Goal: Information Seeking & Learning: Learn about a topic

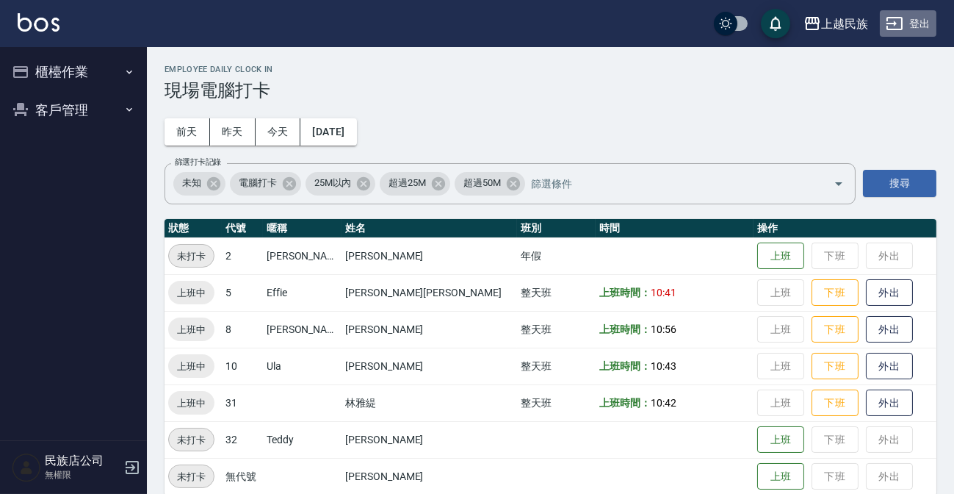
click at [933, 29] on button "登出" at bounding box center [908, 23] width 57 height 27
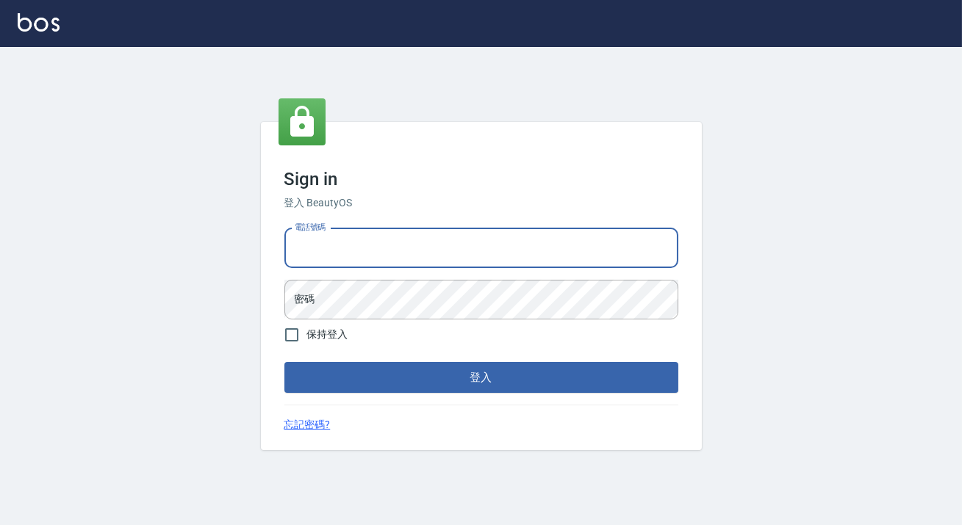
drag, startPoint x: 365, startPoint y: 239, endPoint x: 362, endPoint y: 250, distance: 11.4
click at [365, 239] on input "電話號碼" at bounding box center [481, 248] width 394 height 40
type input "0938917261"
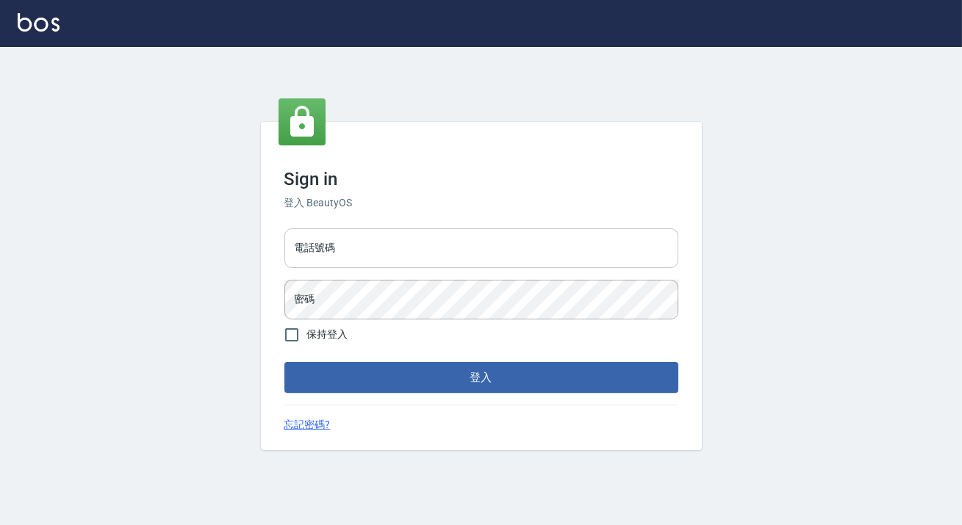
click at [350, 242] on input "電話號碼" at bounding box center [481, 248] width 394 height 40
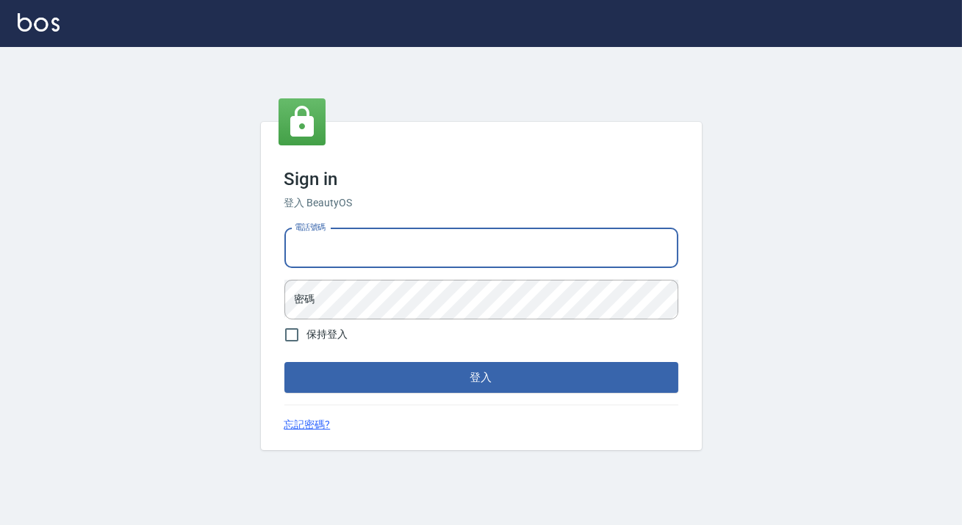
type input "0938917261"
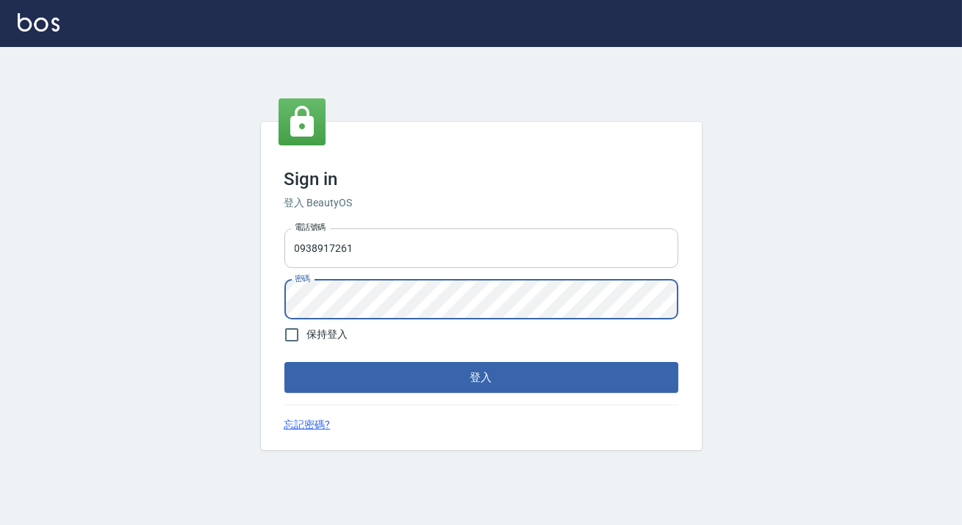
click at [284, 362] on button "登入" at bounding box center [481, 377] width 394 height 31
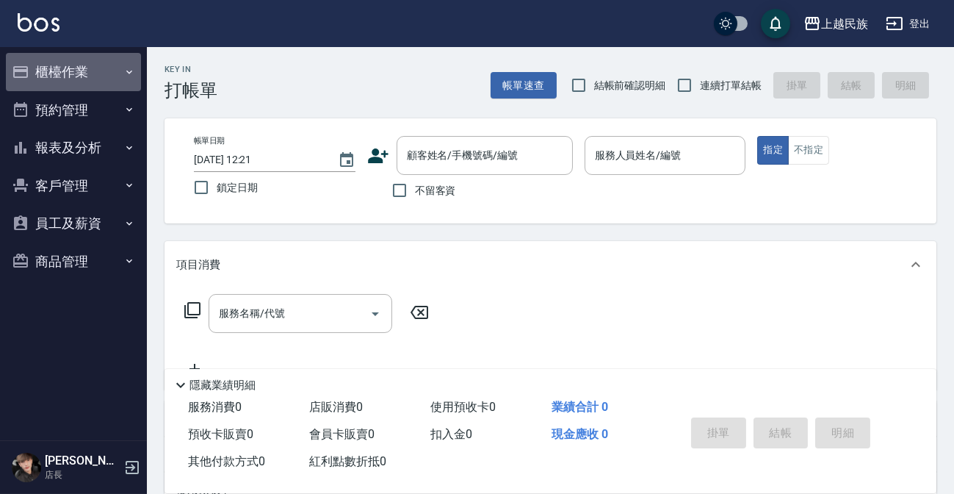
click at [80, 77] on button "櫃檯作業" at bounding box center [73, 72] width 135 height 38
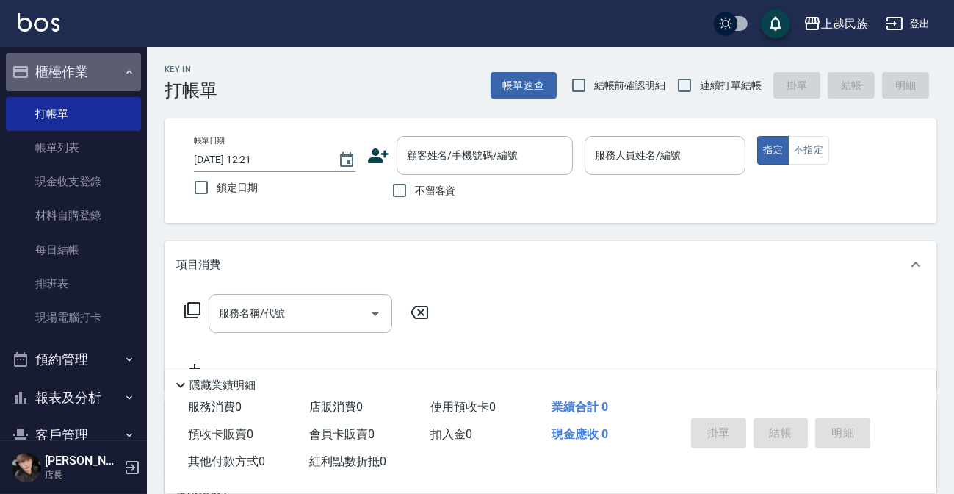
click at [80, 77] on button "櫃檯作業" at bounding box center [73, 72] width 135 height 38
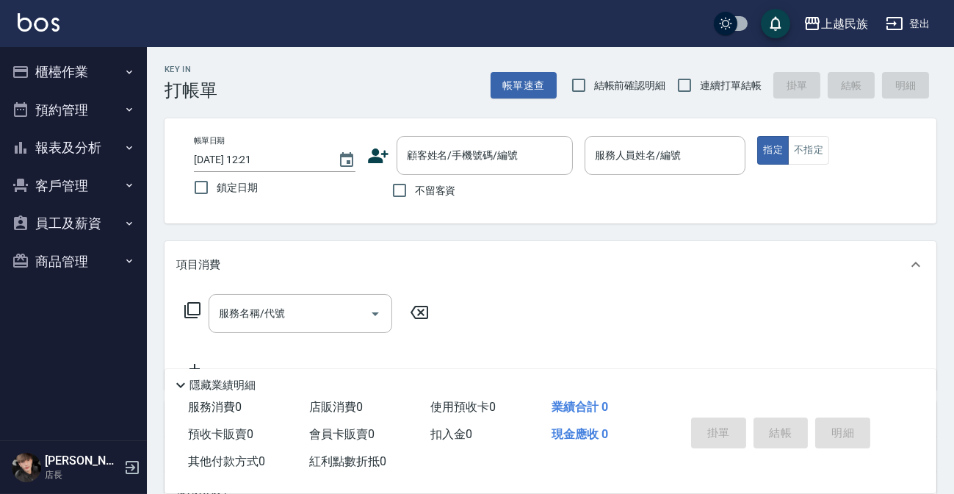
click at [98, 170] on button "客戶管理" at bounding box center [73, 186] width 135 height 38
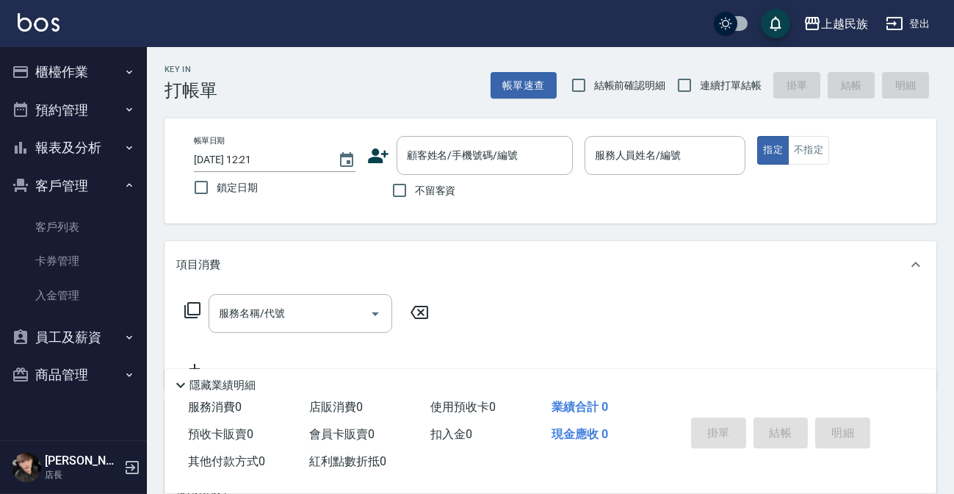
click at [99, 184] on button "客戶管理" at bounding box center [73, 186] width 135 height 38
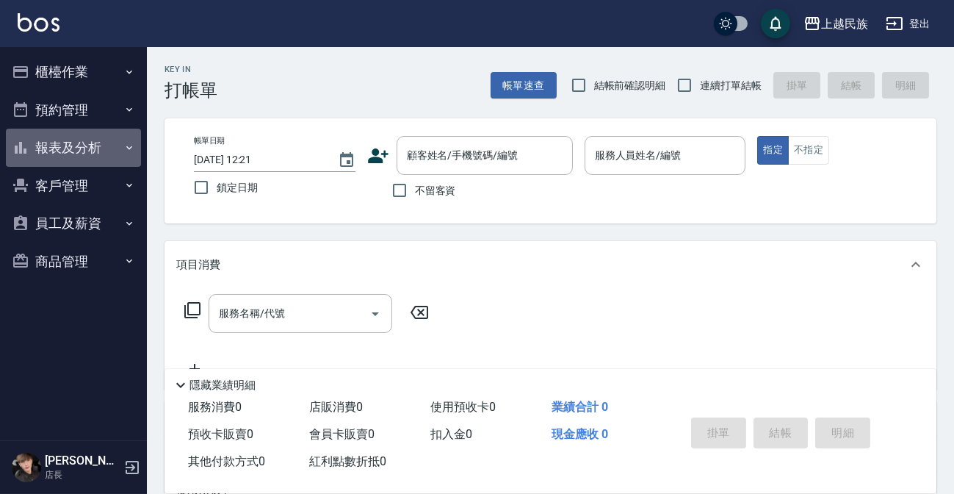
click at [102, 161] on button "報表及分析" at bounding box center [73, 148] width 135 height 38
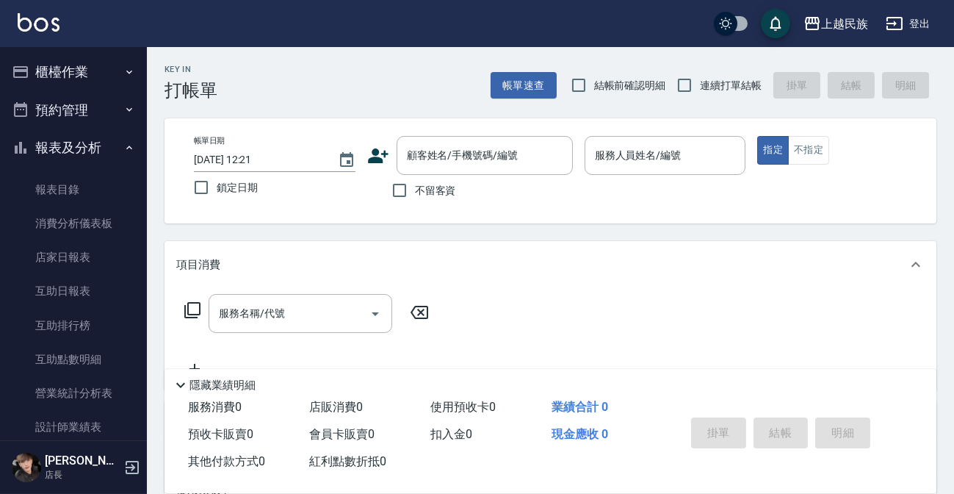
scroll to position [66, 0]
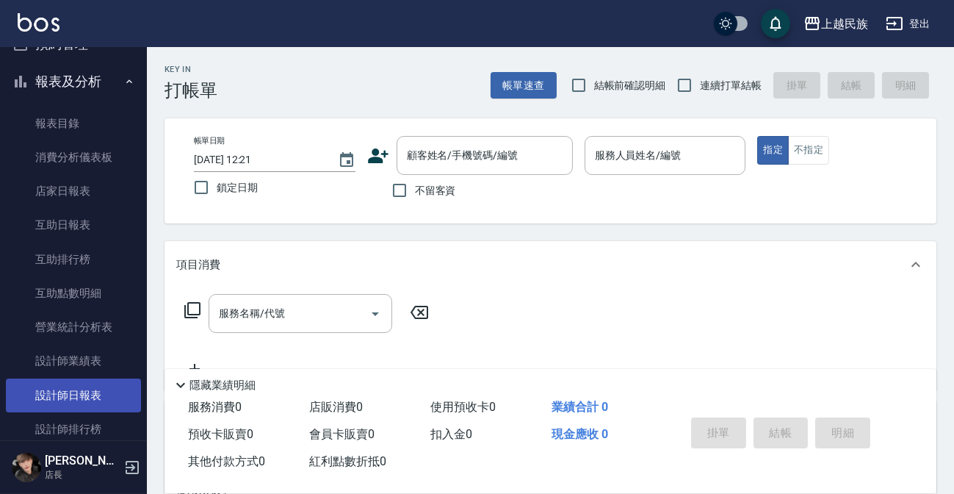
click at [74, 392] on link "設計師日報表" at bounding box center [73, 395] width 135 height 34
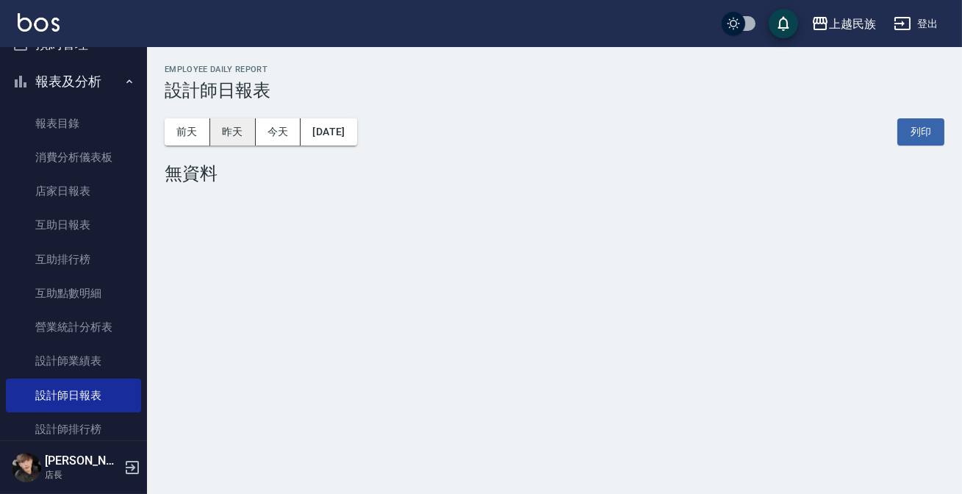
click at [241, 134] on button "昨天" at bounding box center [233, 131] width 46 height 27
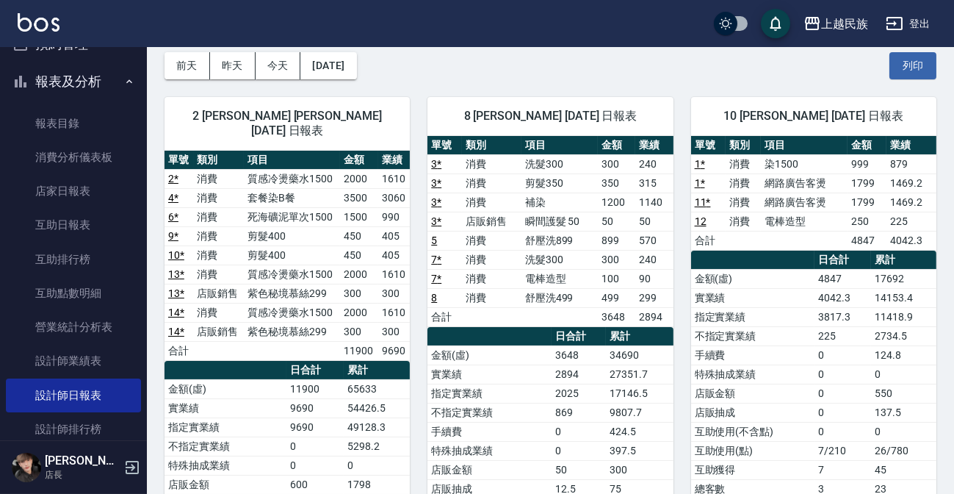
scroll to position [133, 0]
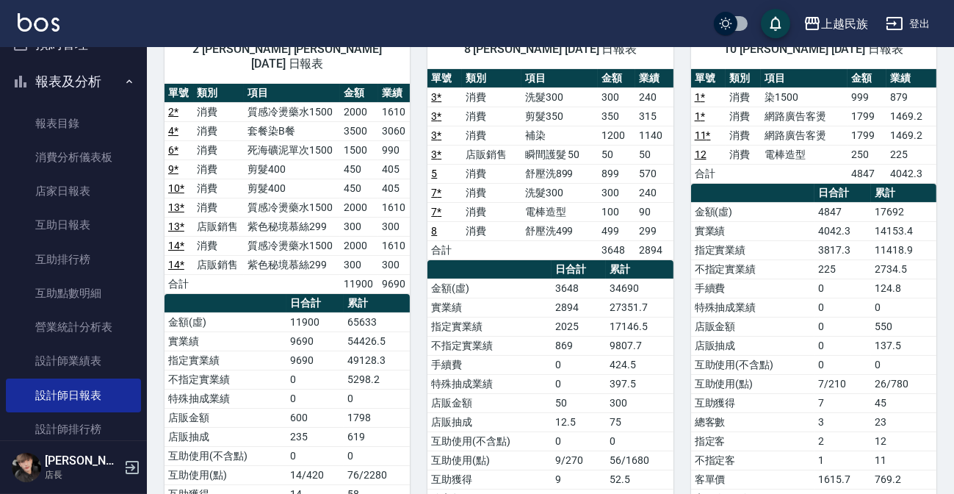
click at [96, 80] on button "報表及分析" at bounding box center [73, 81] width 135 height 38
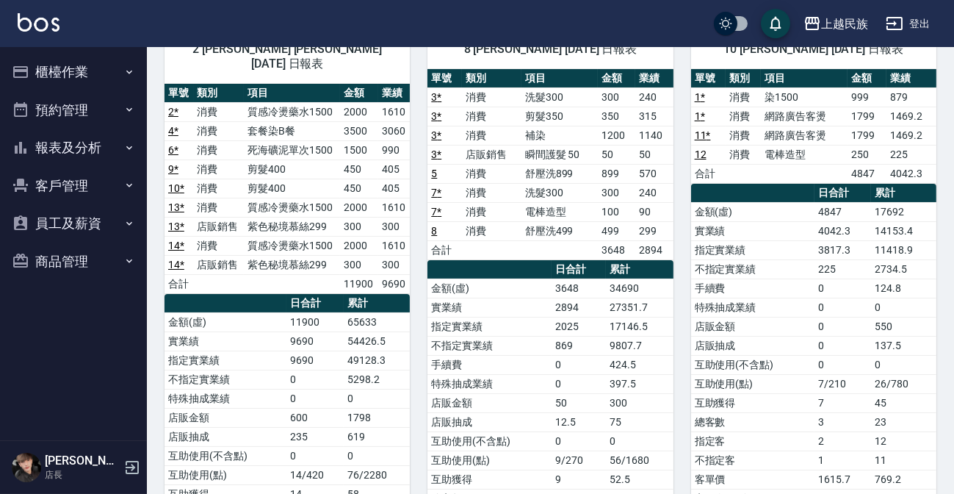
scroll to position [0, 0]
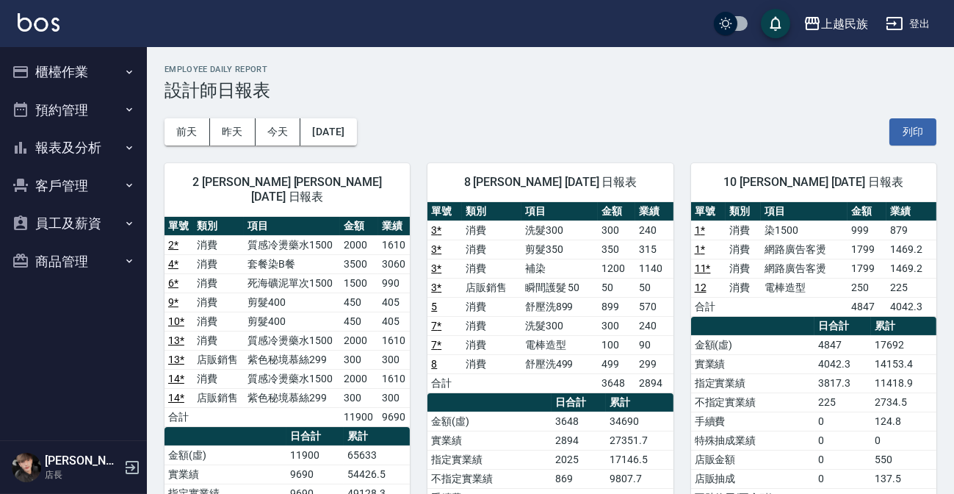
click at [77, 76] on button "櫃檯作業" at bounding box center [73, 72] width 135 height 38
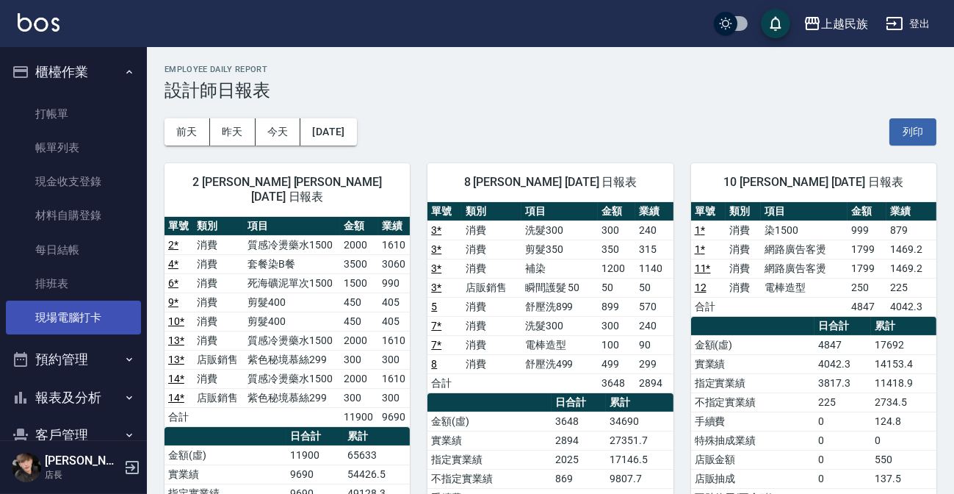
click at [82, 323] on link "現場電腦打卡" at bounding box center [73, 317] width 135 height 34
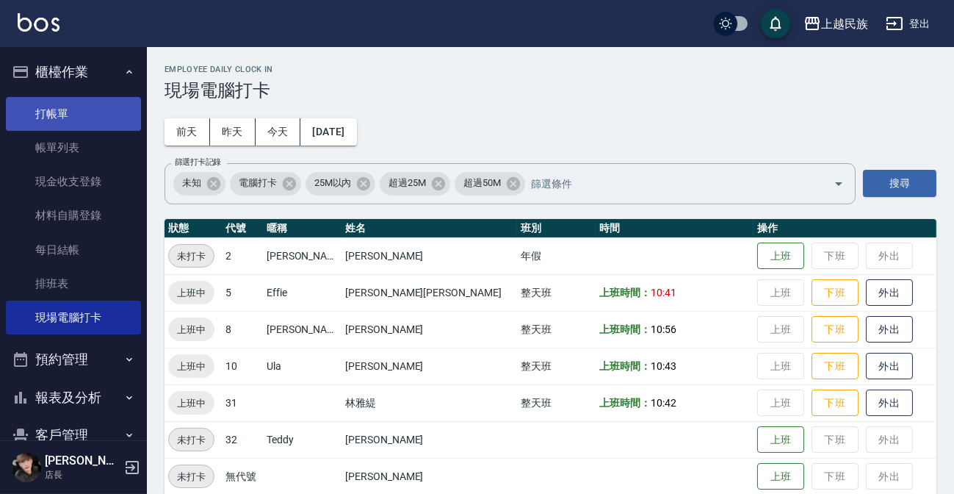
click at [80, 108] on link "打帳單" at bounding box center [73, 114] width 135 height 34
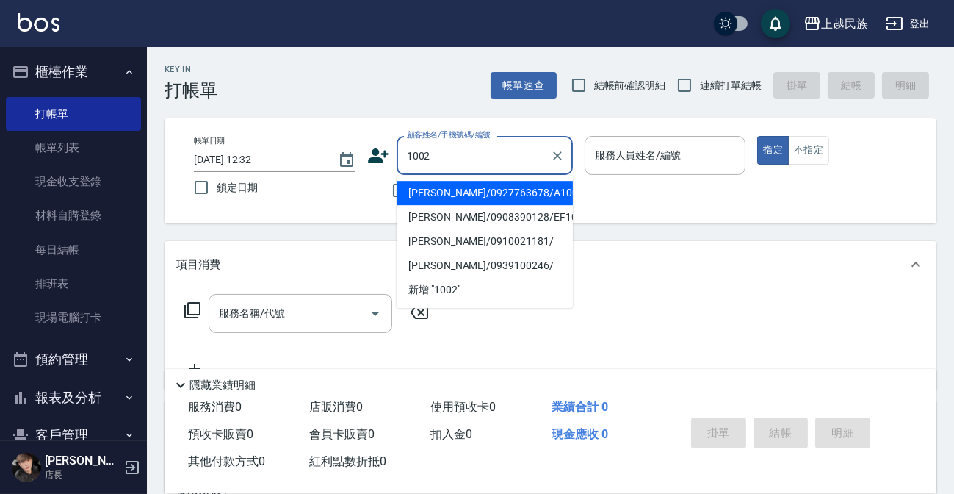
click at [463, 198] on li "[PERSON_NAME]/0927763678/A100221" at bounding box center [485, 193] width 176 height 24
type input "[PERSON_NAME]/0927763678/A100221"
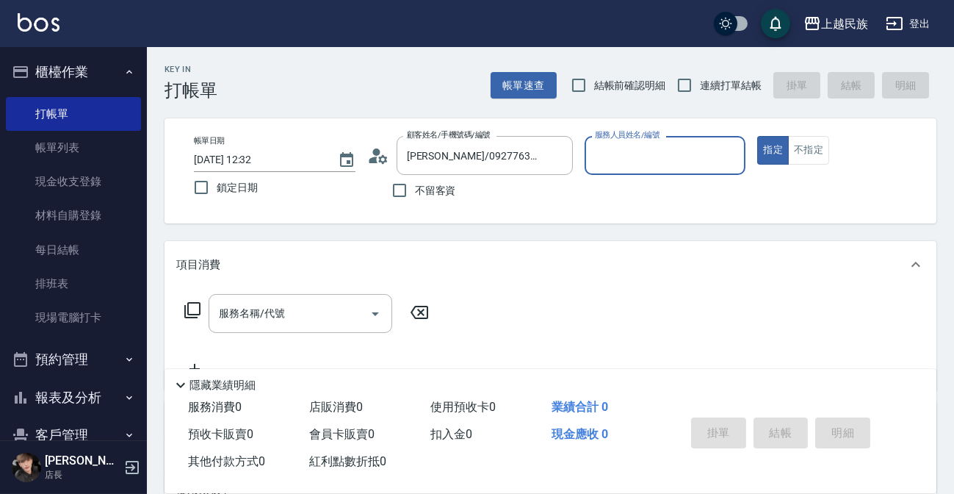
type input "[PERSON_NAME]-2"
click at [62, 433] on button "客戶管理" at bounding box center [73, 435] width 135 height 38
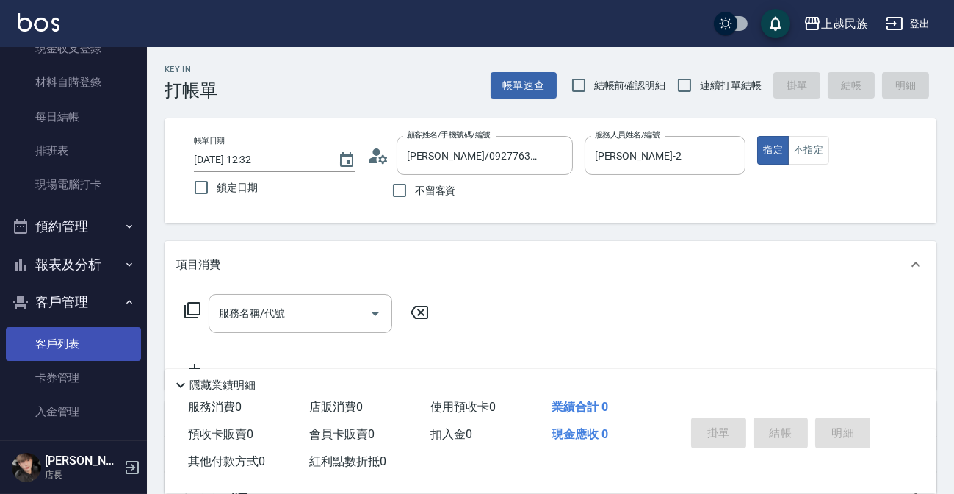
click at [80, 338] on link "客戶列表" at bounding box center [73, 344] width 135 height 34
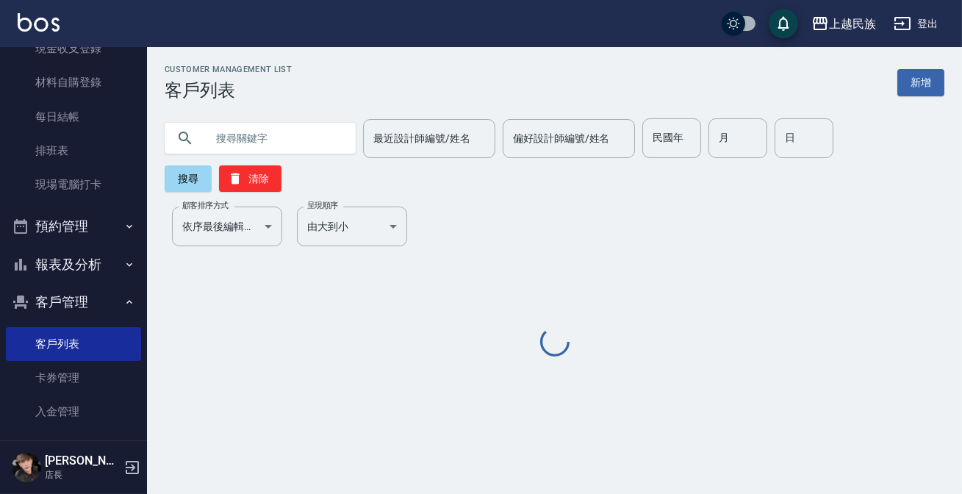
click at [264, 131] on input "text" at bounding box center [275, 138] width 138 height 40
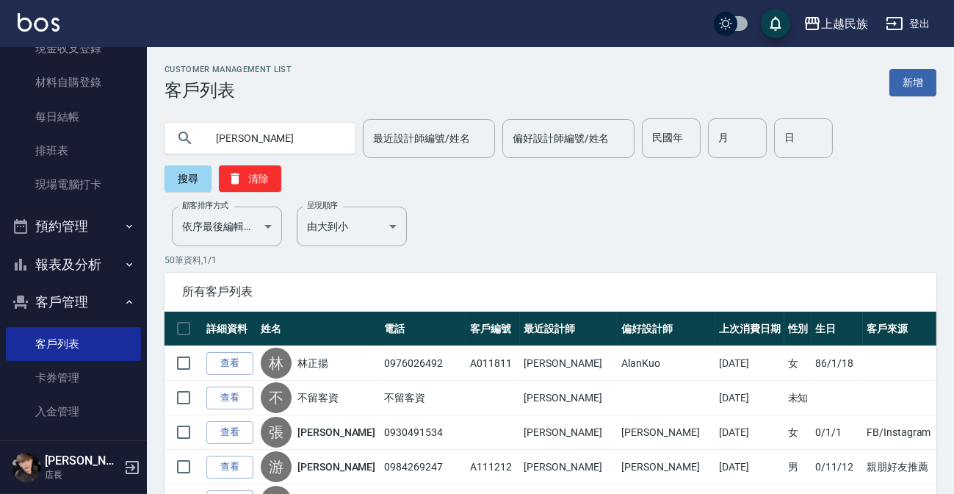
type input "[PERSON_NAME]"
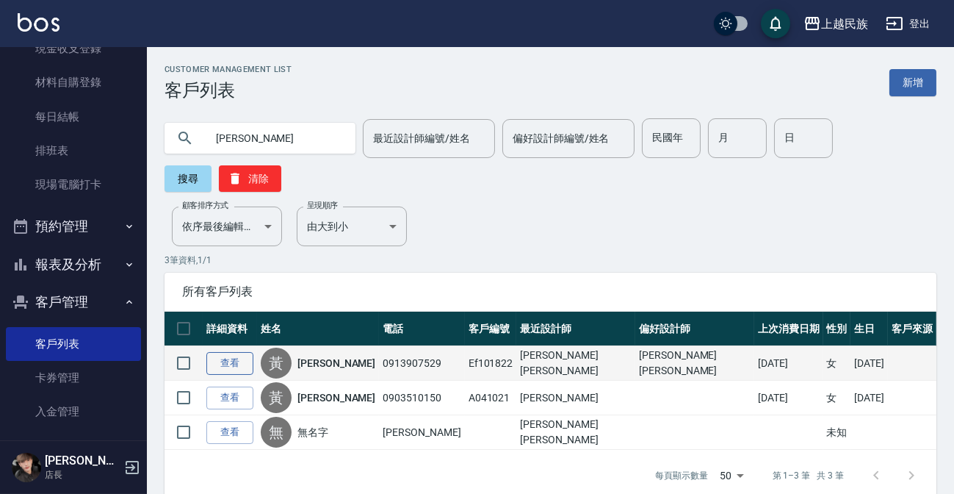
click at [242, 367] on link "查看" at bounding box center [229, 363] width 47 height 23
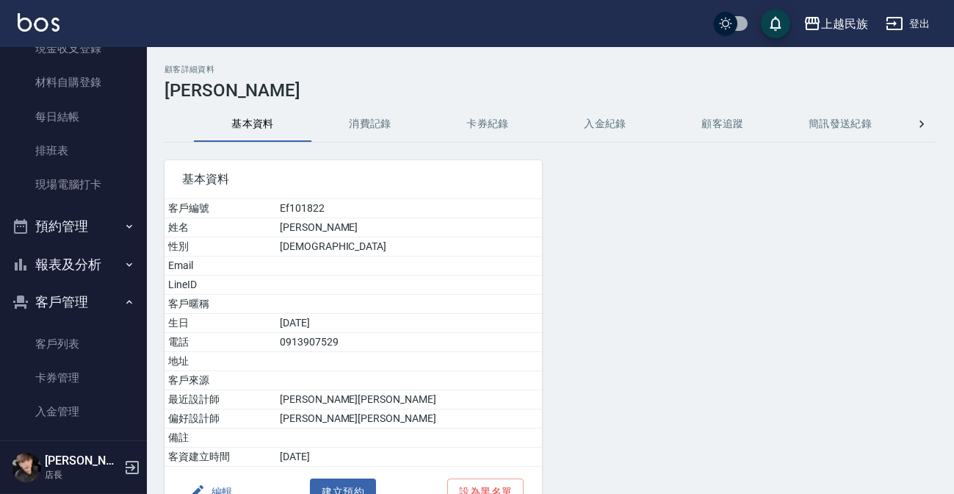
click at [399, 146] on div "基本資料 客戶編號 Ef101822 姓名 [PERSON_NAME] 性別 [DEMOGRAPHIC_DATA] Email LineID 客戶暱稱 生日 …" at bounding box center [344, 330] width 395 height 375
click at [381, 126] on button "消費記錄" at bounding box center [370, 124] width 118 height 35
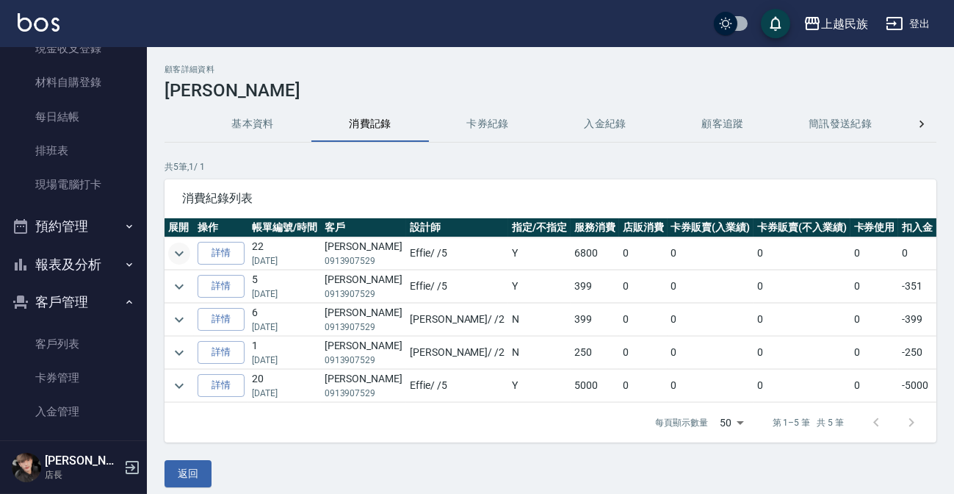
click at [170, 250] on icon "expand row" at bounding box center [179, 254] width 18 height 18
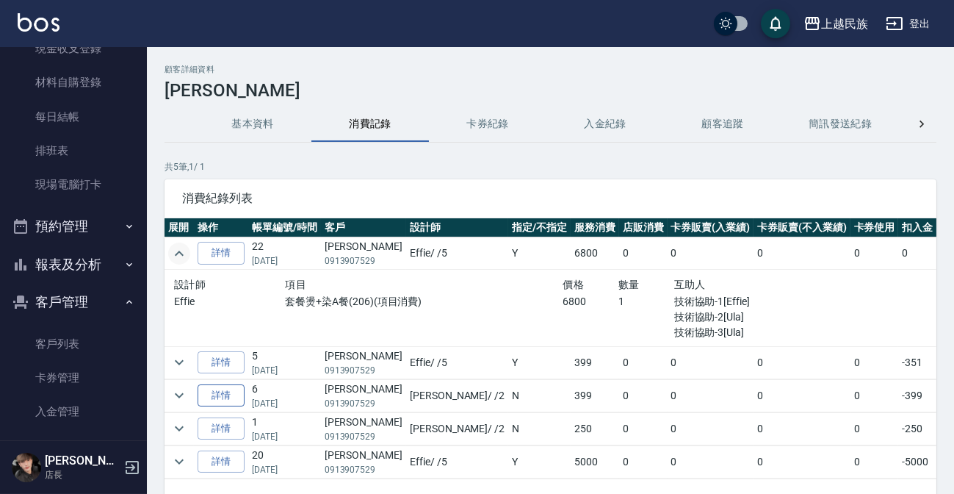
scroll to position [66, 0]
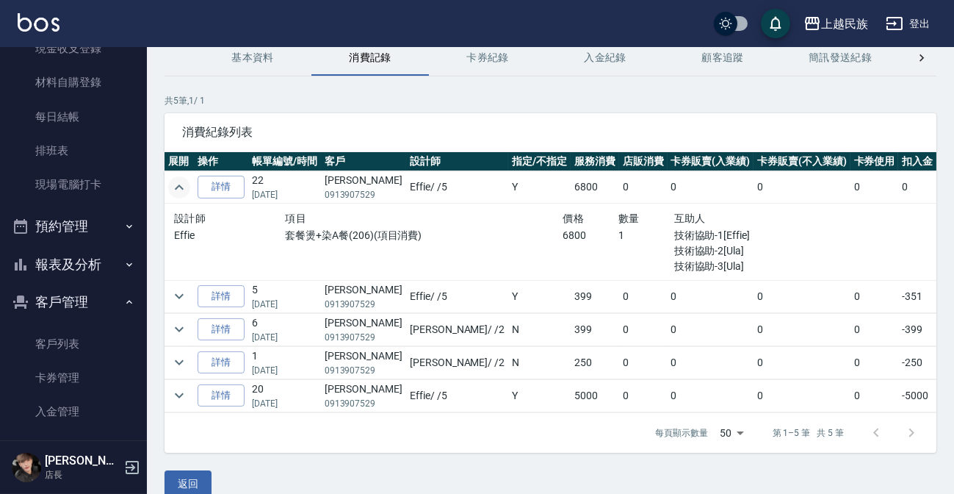
click at [191, 295] on td at bounding box center [179, 296] width 29 height 32
click at [175, 301] on icon "expand row" at bounding box center [179, 296] width 18 height 18
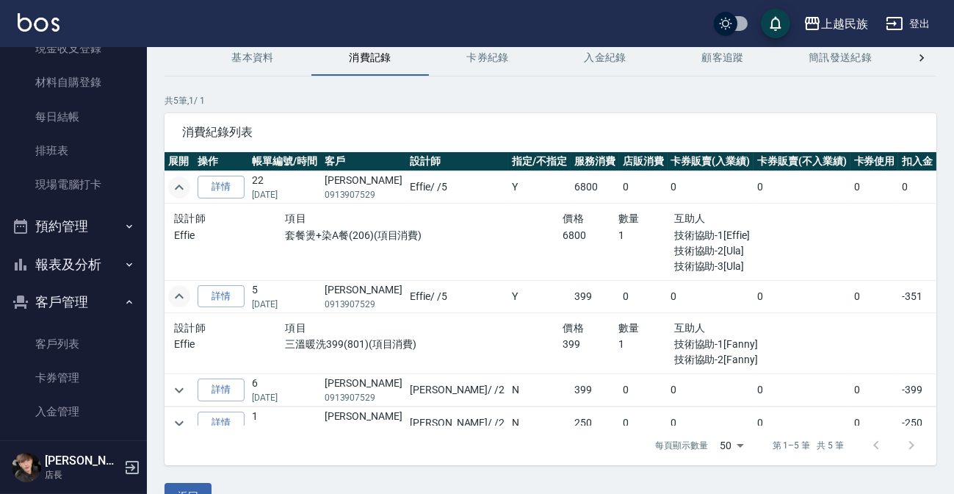
scroll to position [58, 0]
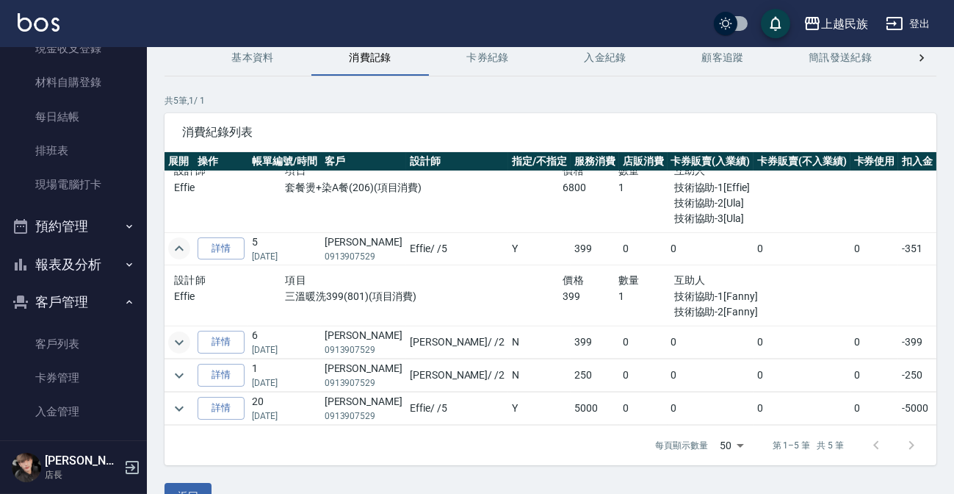
click at [176, 334] on icon "expand row" at bounding box center [179, 343] width 18 height 18
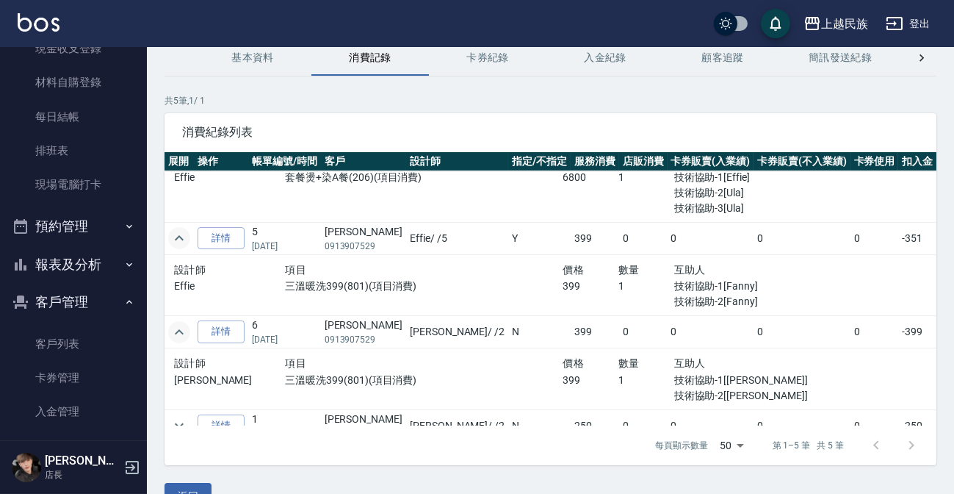
scroll to position [118, 0]
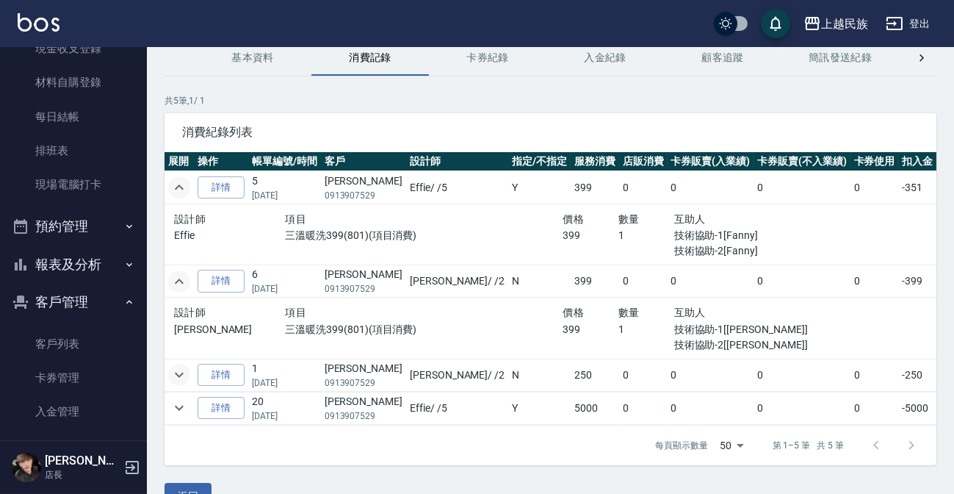
click at [173, 366] on icon "expand row" at bounding box center [179, 375] width 18 height 18
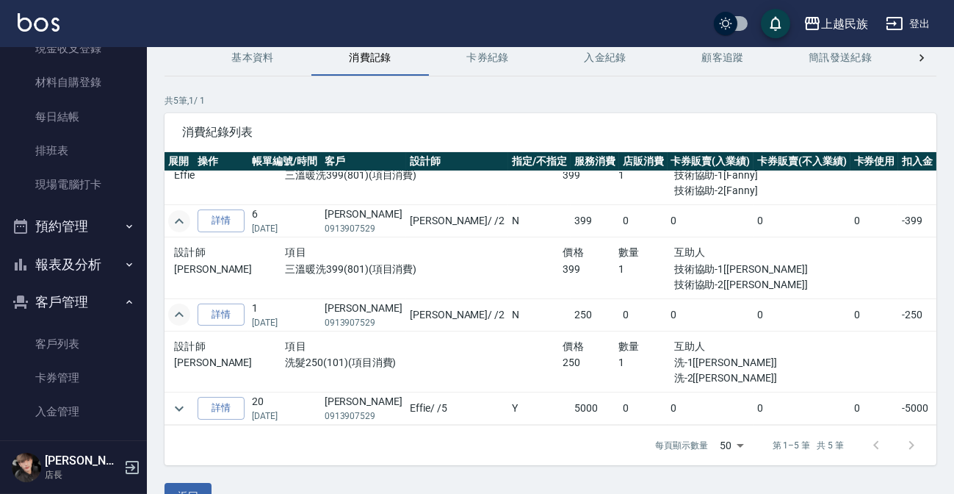
scroll to position [99, 0]
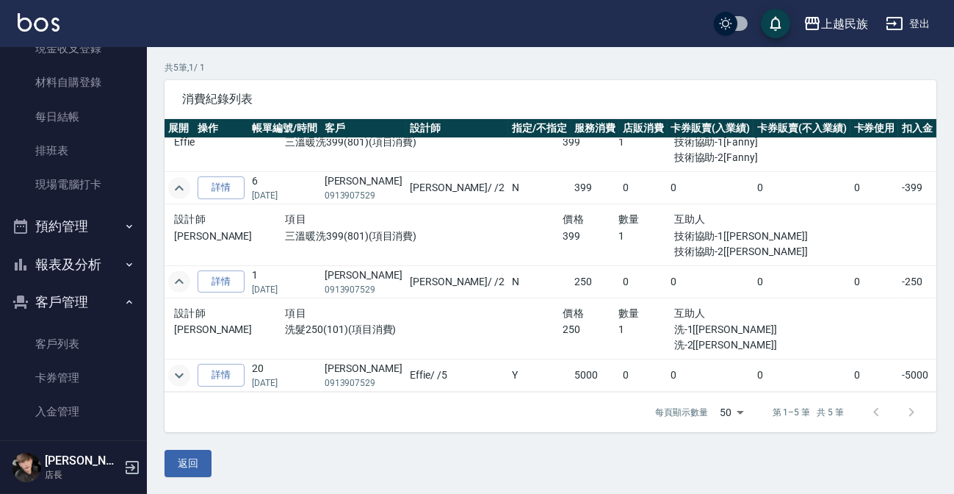
click at [183, 367] on icon "expand row" at bounding box center [179, 376] width 18 height 18
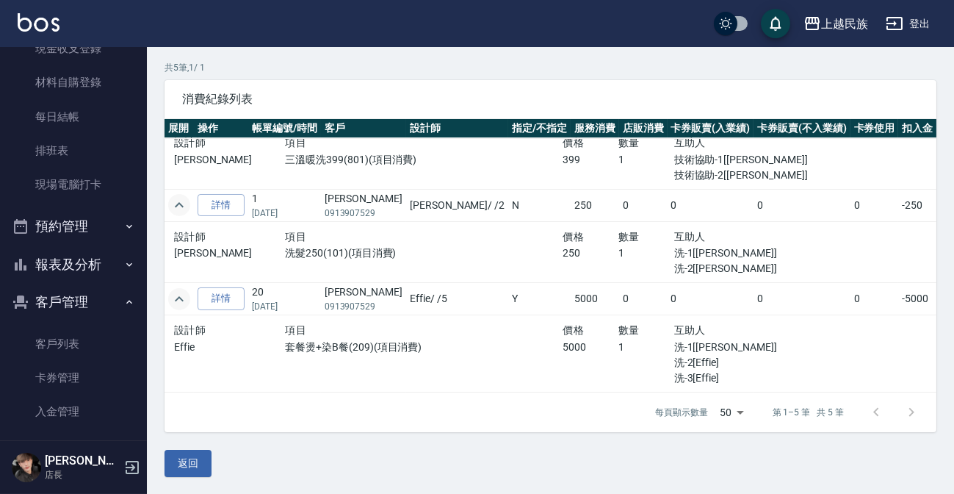
scroll to position [256, 0]
drag, startPoint x: 287, startPoint y: 337, endPoint x: 356, endPoint y: 343, distance: 69.3
click at [356, 343] on div "套餐燙+染B餐(209)(項目消費)" at bounding box center [424, 362] width 278 height 46
click at [361, 348] on div "套餐燙+染B餐(209)(項目消費)" at bounding box center [424, 362] width 278 height 46
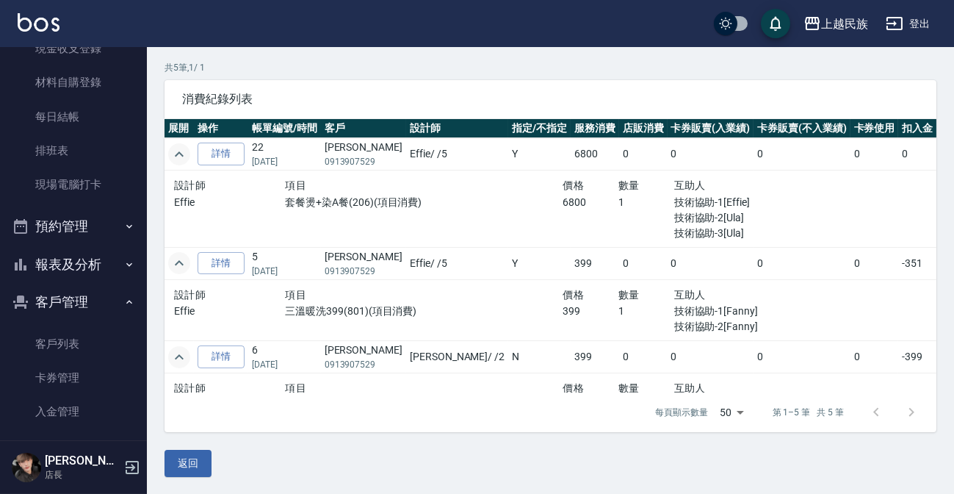
scroll to position [0, 0]
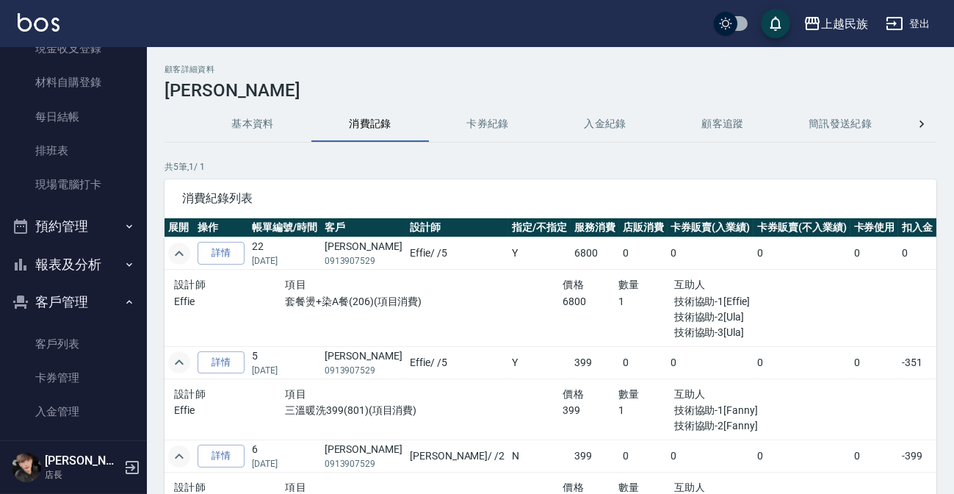
click at [245, 125] on button "基本資料" at bounding box center [253, 124] width 118 height 35
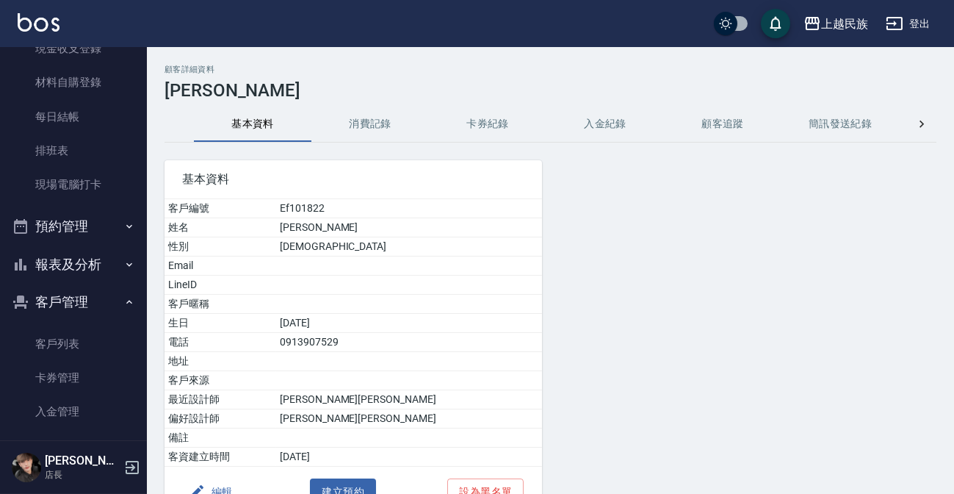
click at [505, 121] on button "卡券紀錄" at bounding box center [488, 124] width 118 height 35
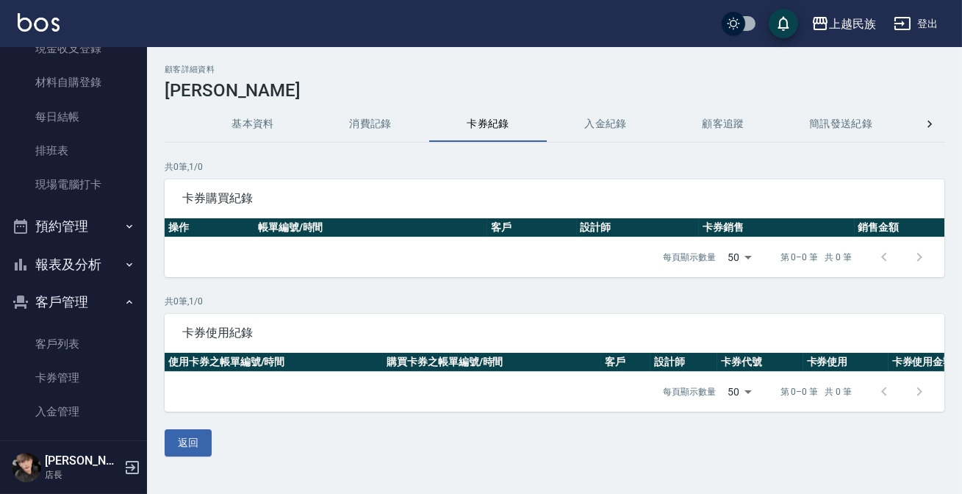
click at [379, 123] on button "消費記錄" at bounding box center [370, 124] width 118 height 35
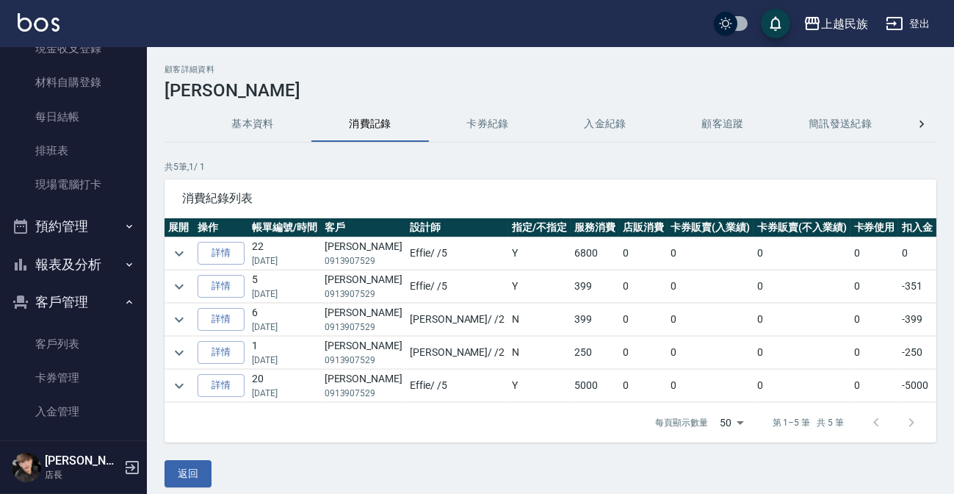
click at [242, 125] on button "基本資料" at bounding box center [253, 124] width 118 height 35
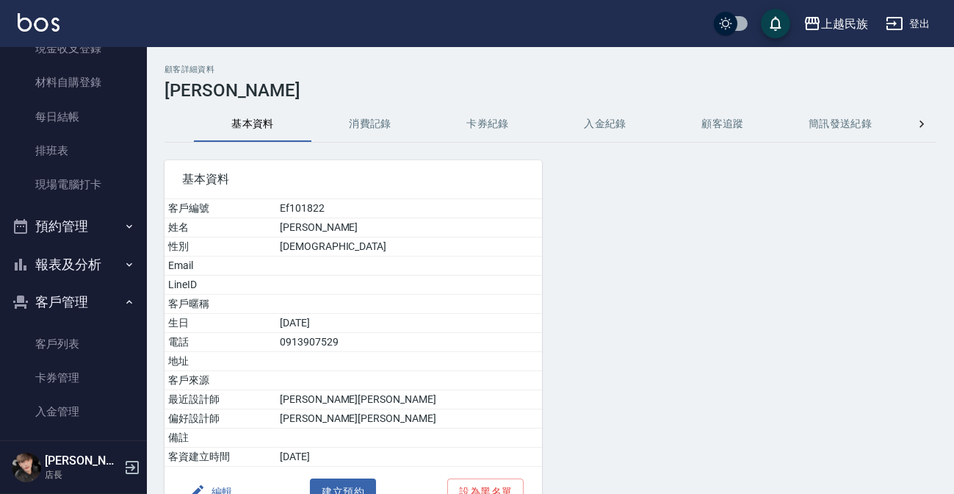
click at [630, 129] on button "入金紀錄" at bounding box center [606, 124] width 118 height 35
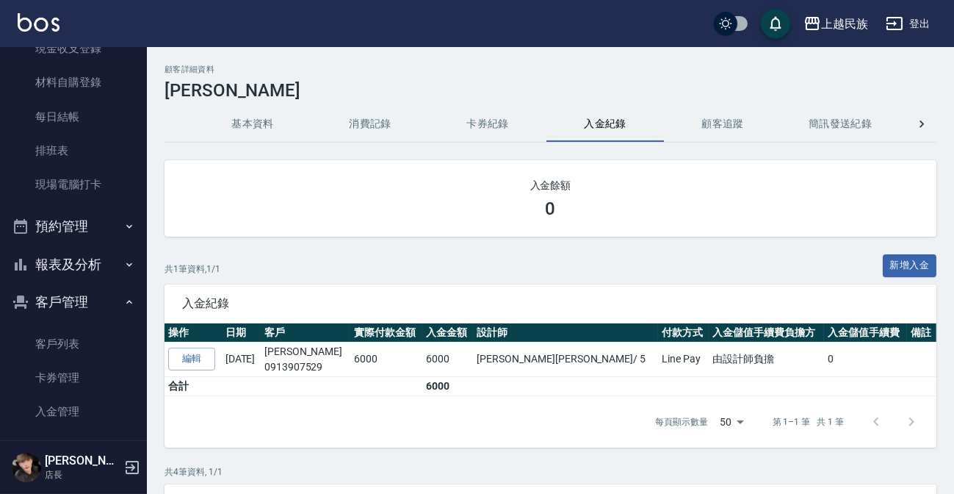
click at [490, 126] on button "卡券紀錄" at bounding box center [488, 124] width 118 height 35
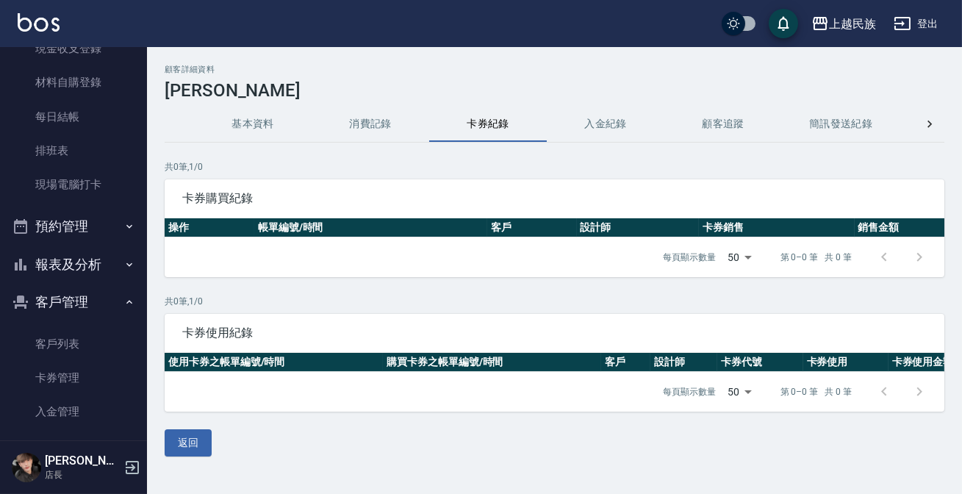
click at [397, 129] on button "消費記錄" at bounding box center [370, 124] width 118 height 35
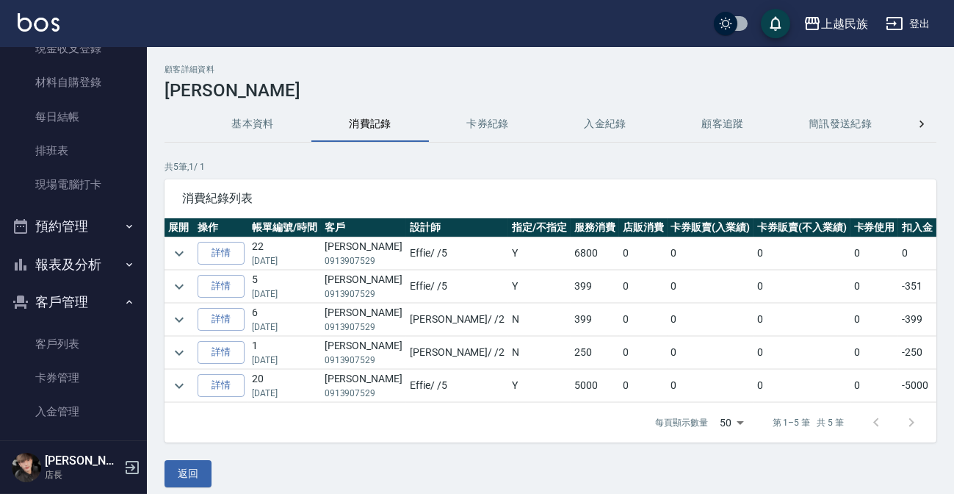
click at [276, 134] on button "基本資料" at bounding box center [253, 124] width 118 height 35
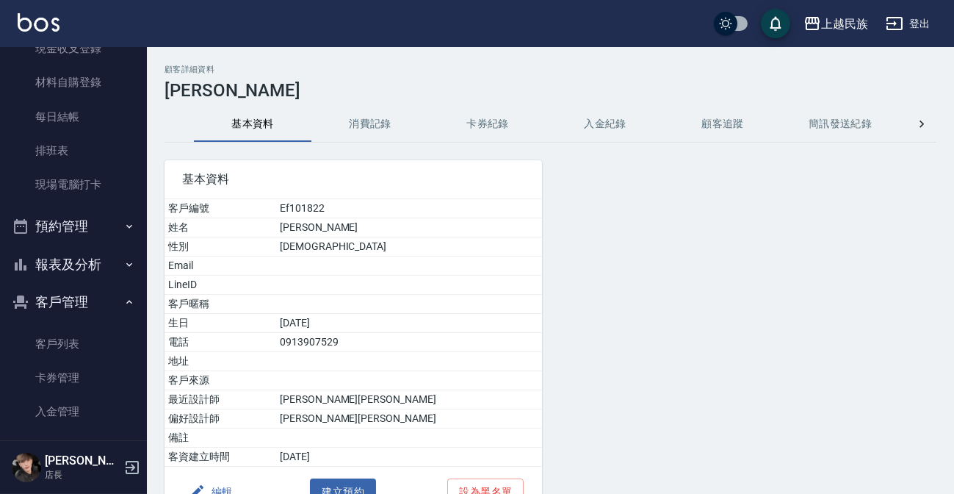
click at [374, 133] on button "消費記錄" at bounding box center [370, 124] width 118 height 35
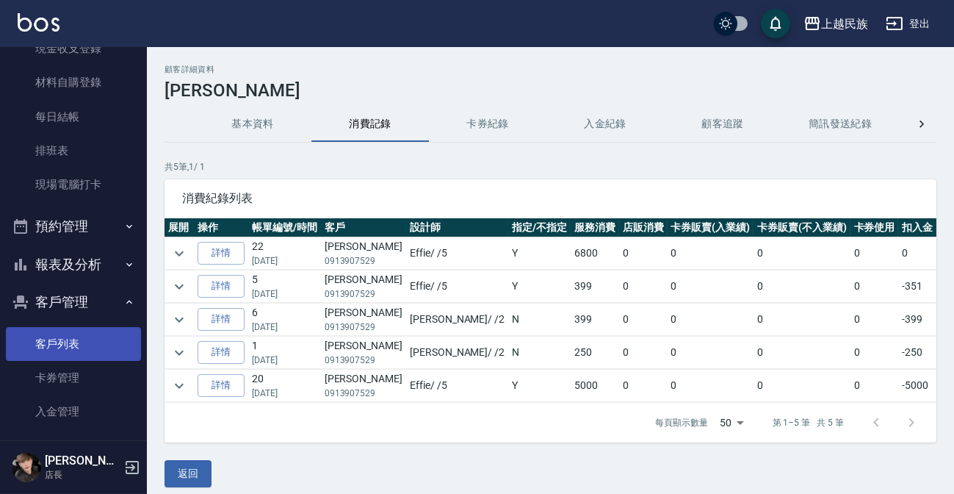
click at [111, 345] on link "客戶列表" at bounding box center [73, 344] width 135 height 34
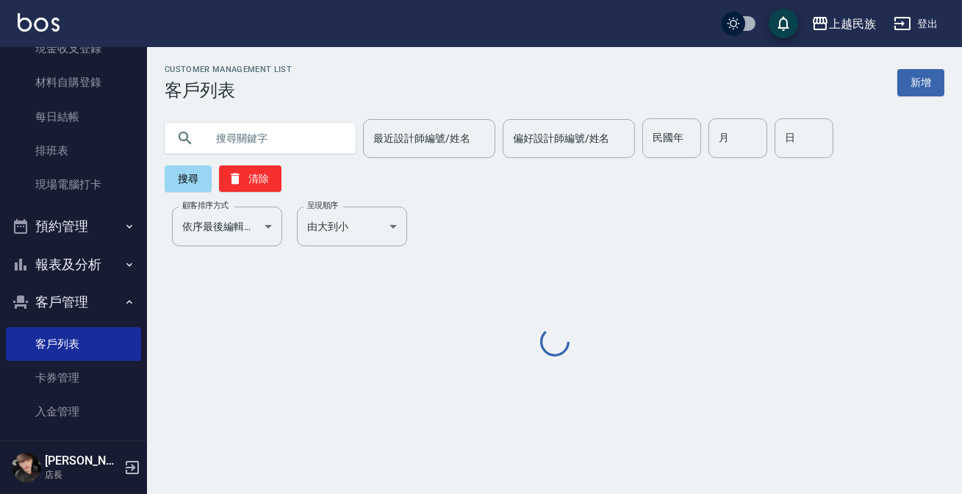
click at [290, 151] on input "text" at bounding box center [275, 138] width 138 height 40
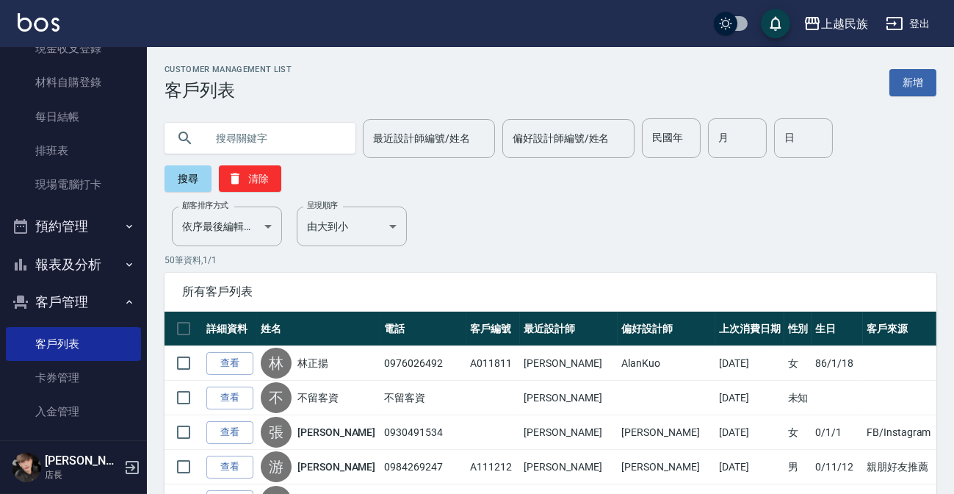
click at [290, 151] on input "text" at bounding box center [275, 138] width 138 height 40
type input "[PERSON_NAME]"
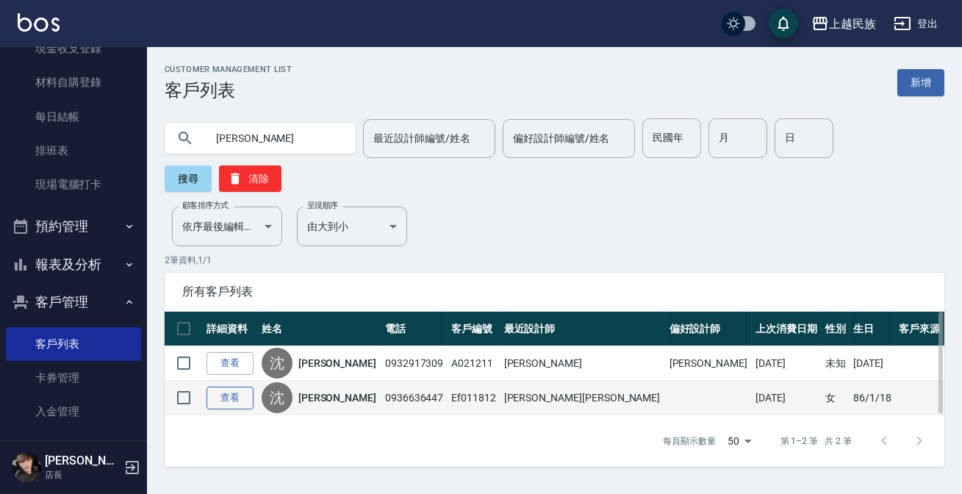
click at [214, 398] on link "查看" at bounding box center [229, 397] width 47 height 23
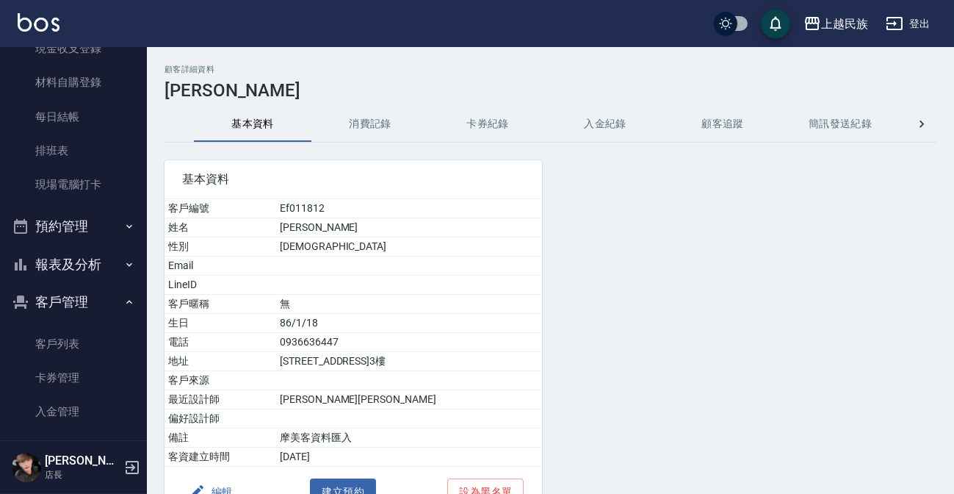
click at [385, 126] on button "消費記錄" at bounding box center [370, 124] width 118 height 35
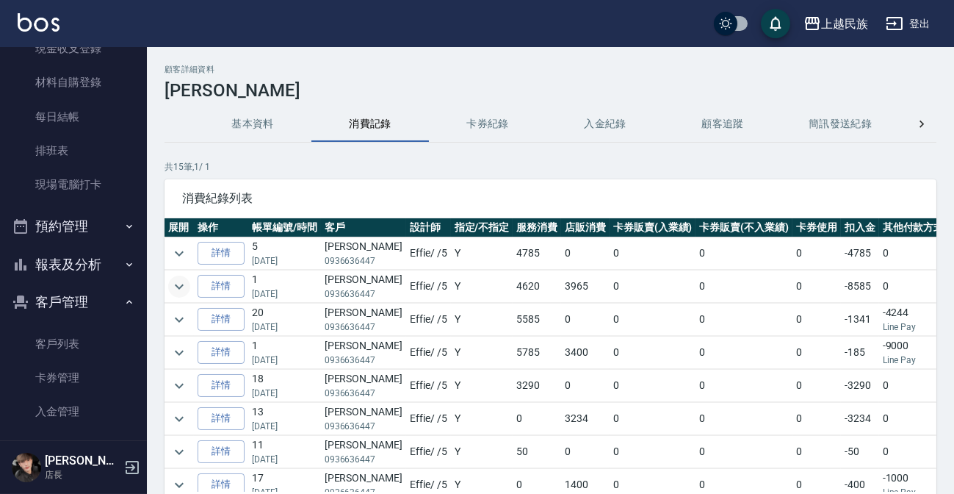
click at [183, 289] on icon "expand row" at bounding box center [179, 287] width 18 height 18
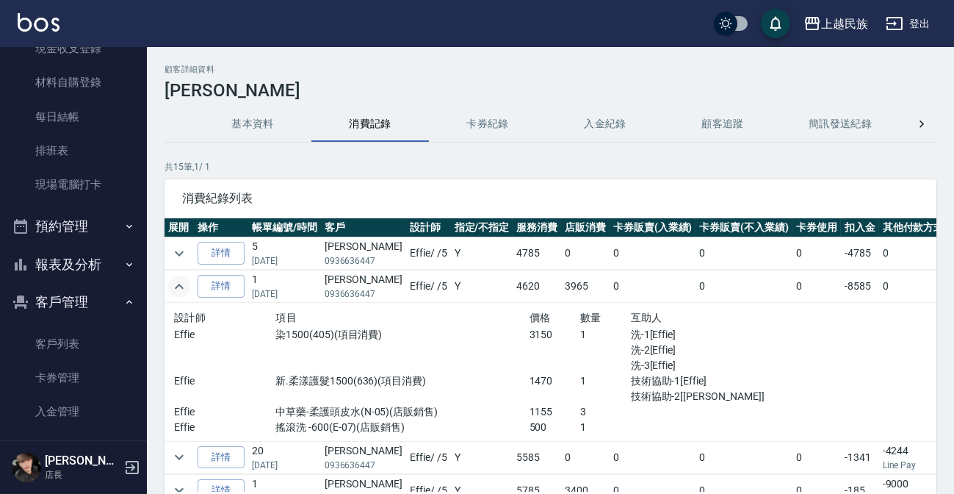
click at [180, 289] on icon "expand row" at bounding box center [179, 287] width 18 height 18
